Goal: Navigation & Orientation: Find specific page/section

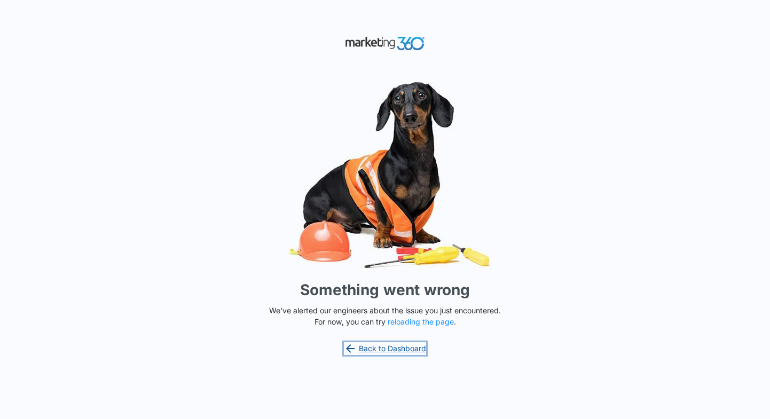
click at [394, 349] on link "Back to Dashboard" at bounding box center [385, 348] width 82 height 13
